Goal: Check status: Check status

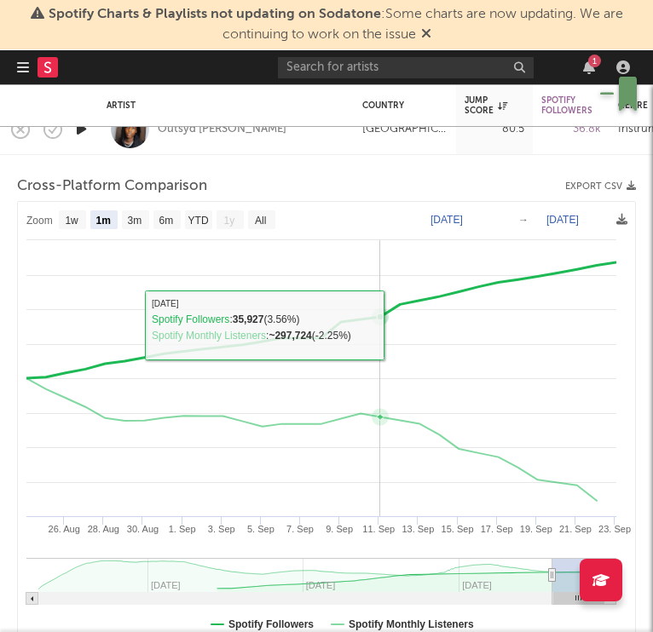
select select "1m"
select select "6m"
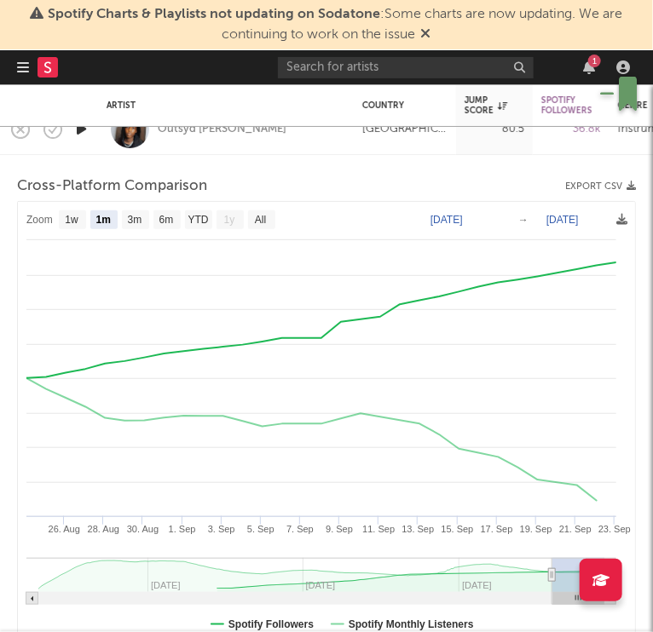
click at [19, 61] on icon "button" at bounding box center [23, 67] width 12 height 14
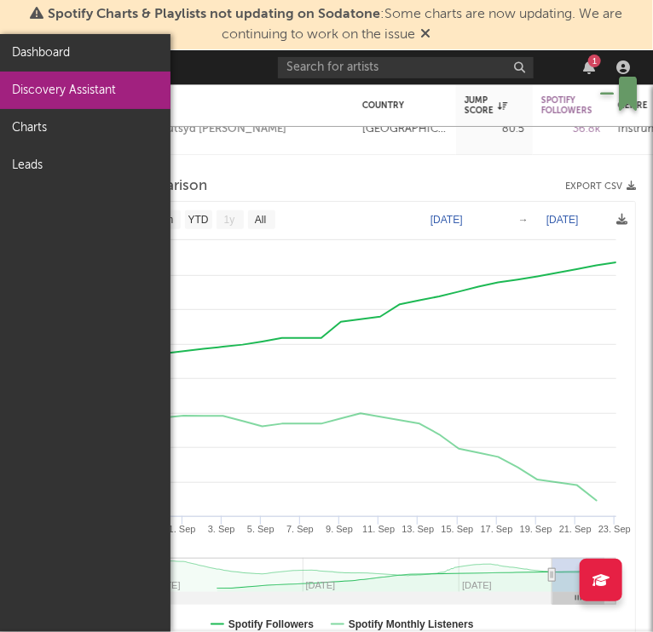
click at [57, 82] on link "Discovery Assistant" at bounding box center [85, 90] width 170 height 37
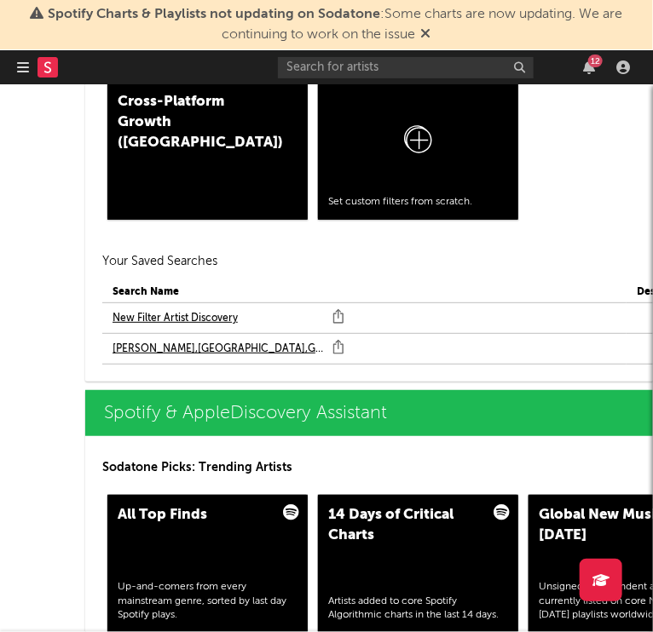
scroll to position [1845, 0]
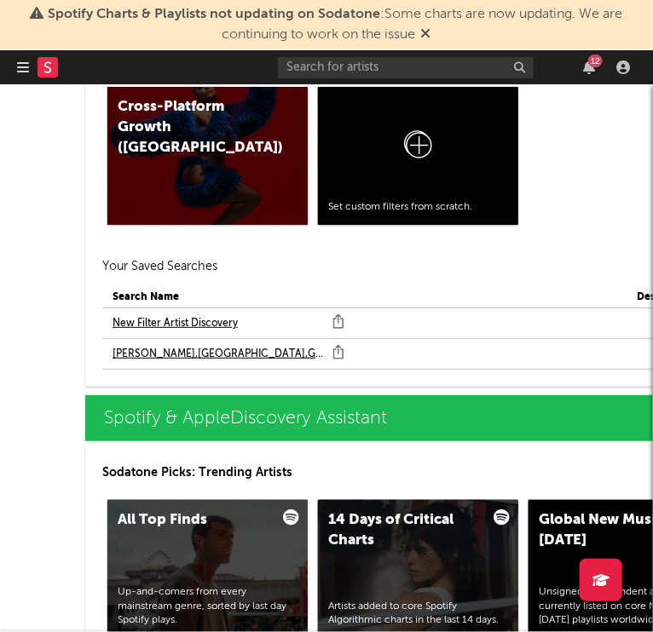
click at [153, 318] on link "New Filter Artist Discovery" at bounding box center [174, 324] width 125 height 20
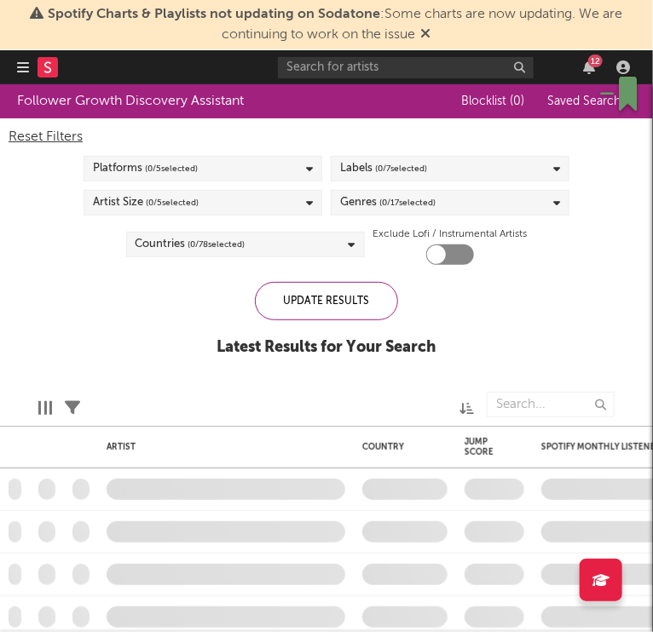
checkbox input "true"
